Goal: Ask a question

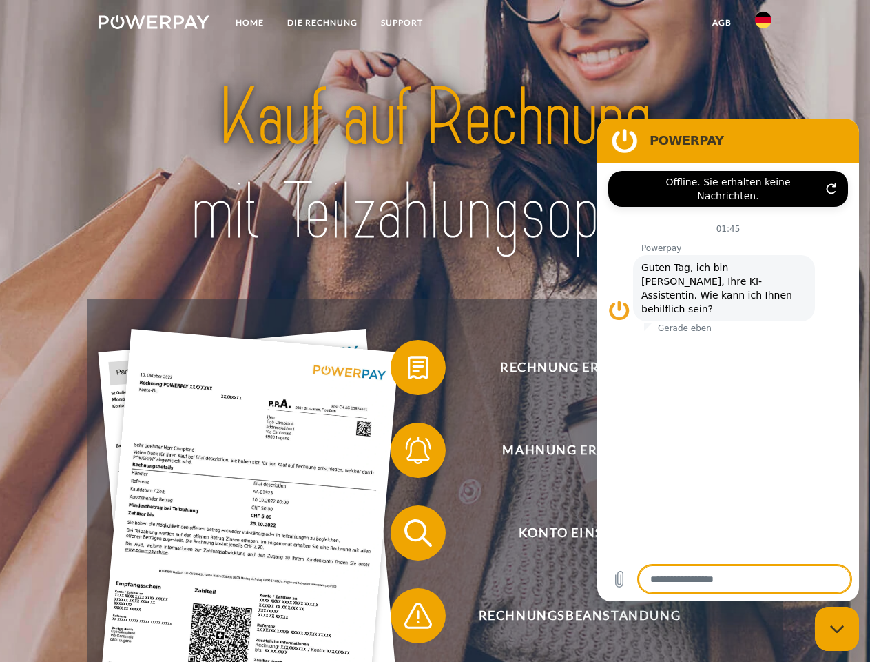
click at [154, 24] on img at bounding box center [154, 22] width 111 height 14
click at [764, 24] on img at bounding box center [763, 20] width 17 height 17
click at [721, 23] on link "agb" at bounding box center [722, 22] width 43 height 25
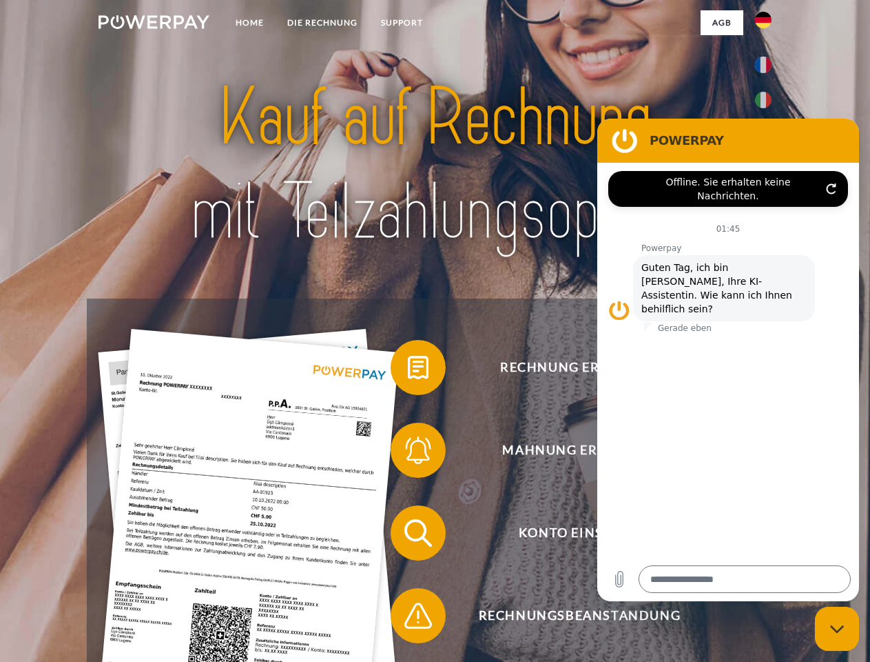
click at [408, 370] on span at bounding box center [397, 367] width 69 height 69
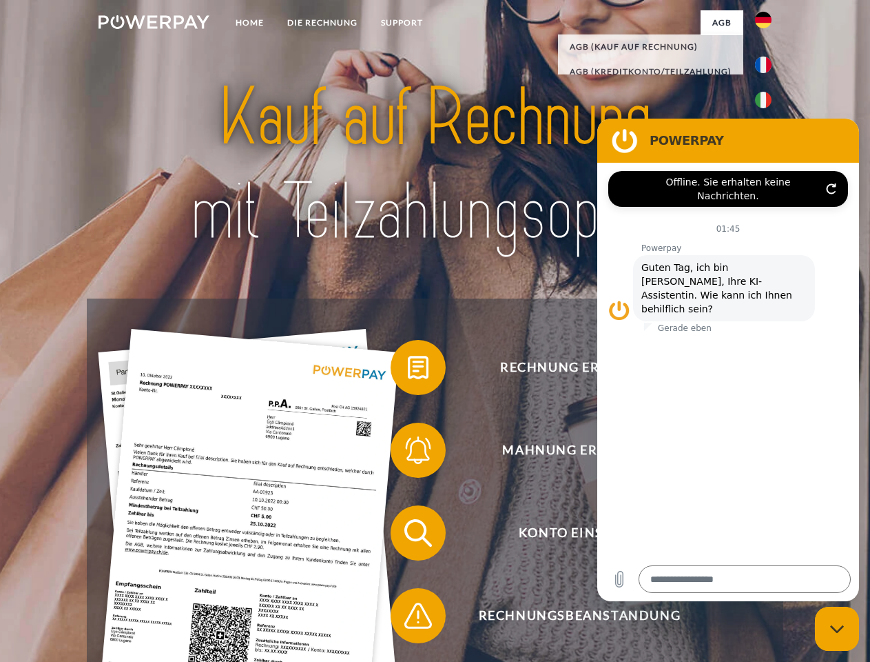
click at [408, 453] on span at bounding box center [397, 450] width 69 height 69
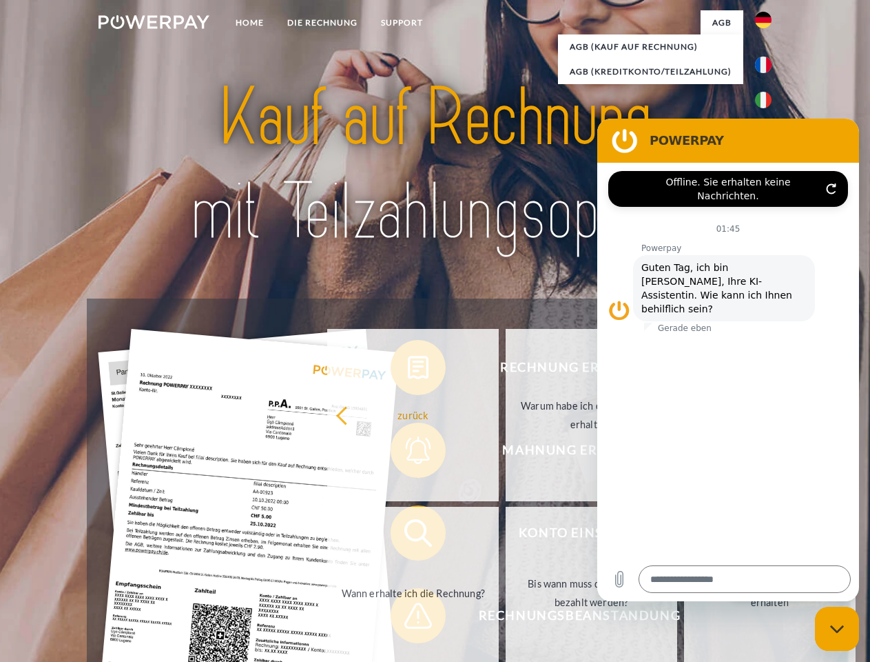
click at [506, 535] on link "Bis wann muss die Rechnung bezahlt werden?" at bounding box center [592, 592] width 172 height 172
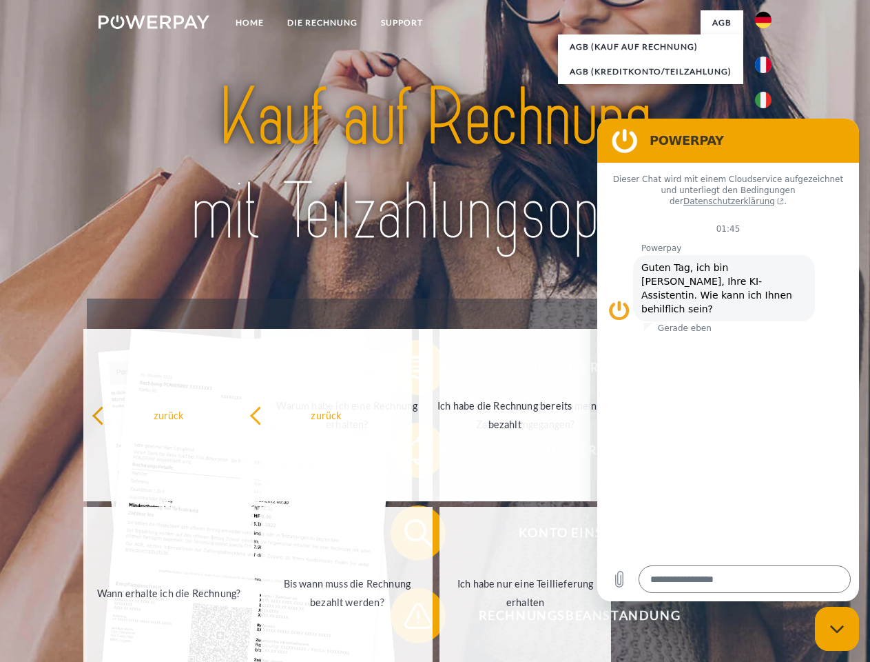
click at [408, 618] on span at bounding box center [397, 615] width 69 height 69
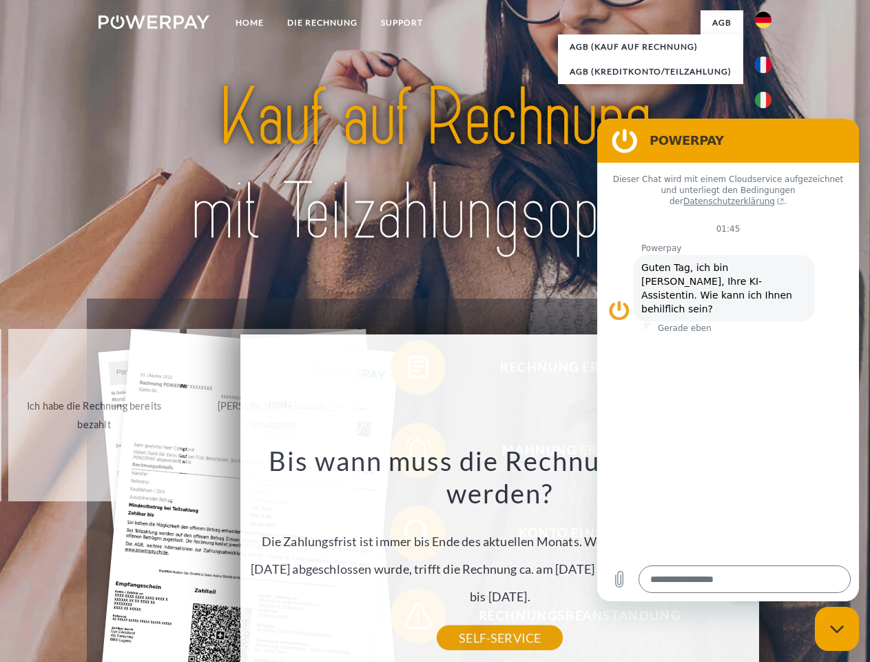
click at [837, 628] on icon "Messaging-Fenster schließen" at bounding box center [837, 628] width 14 height 9
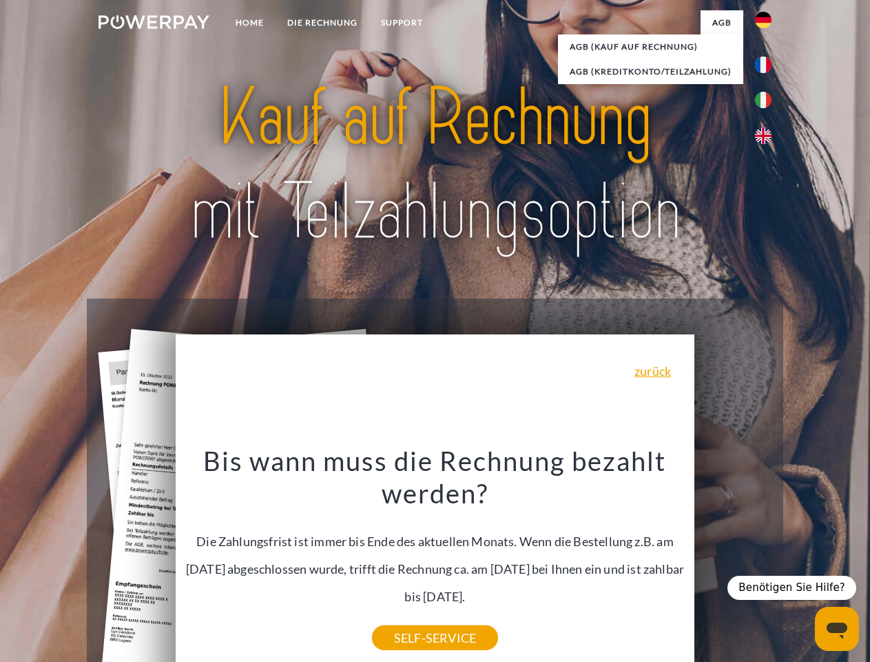
type textarea "*"
